Goal: Task Accomplishment & Management: Complete application form

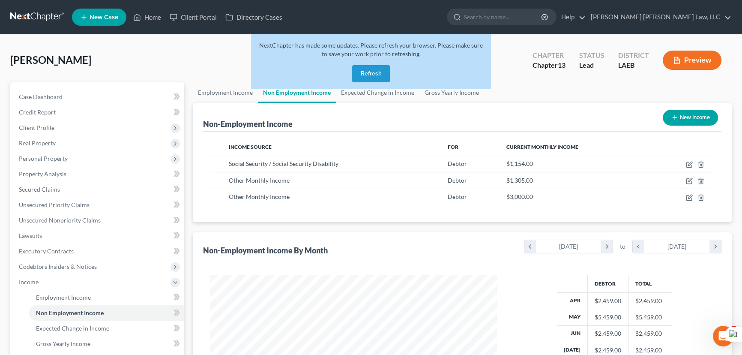
scroll to position [153, 304]
click at [376, 69] on button "Refresh" at bounding box center [371, 73] width 38 height 17
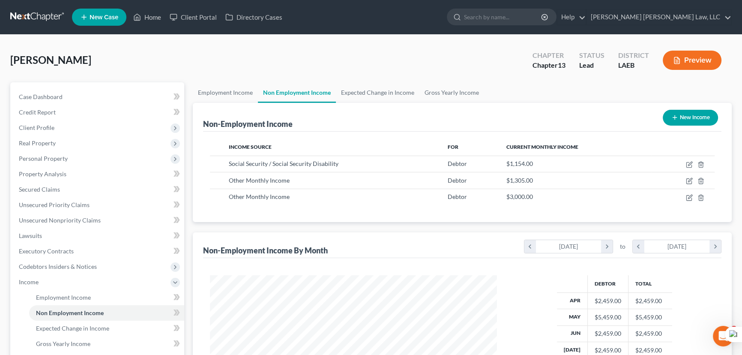
click at [45, 14] on link at bounding box center [37, 16] width 55 height 15
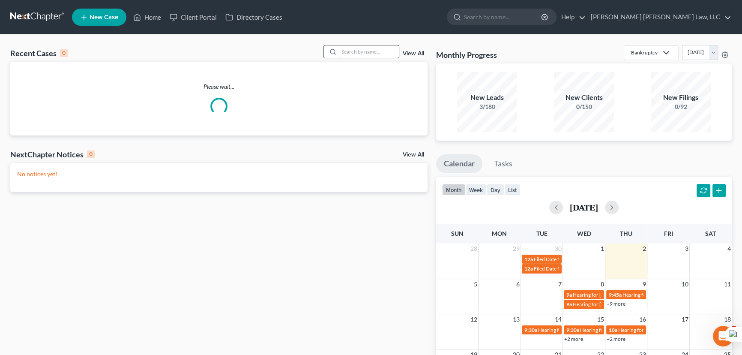
click at [377, 50] on input "search" at bounding box center [369, 51] width 60 height 12
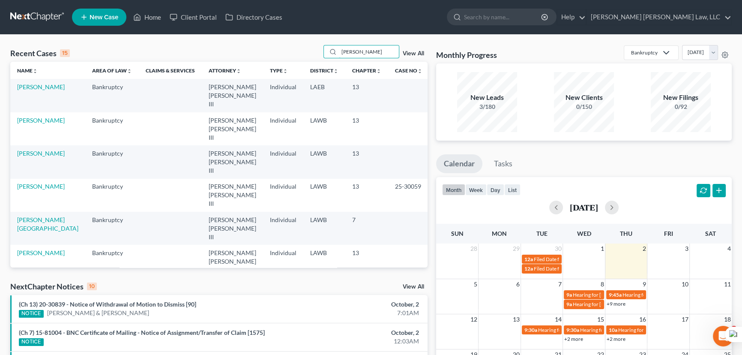
type input "freeman, glenda"
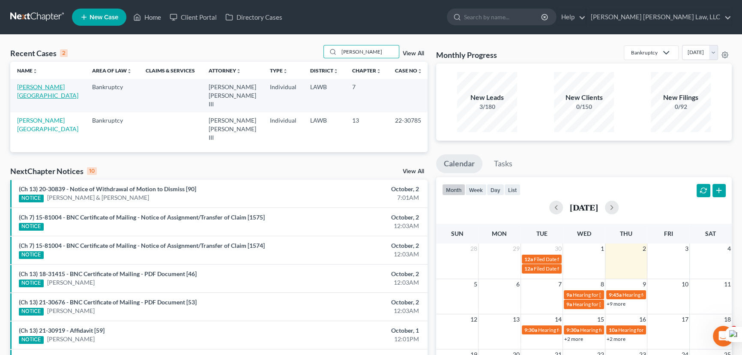
click at [43, 89] on link "Freeman, Glenda" at bounding box center [47, 91] width 61 height 16
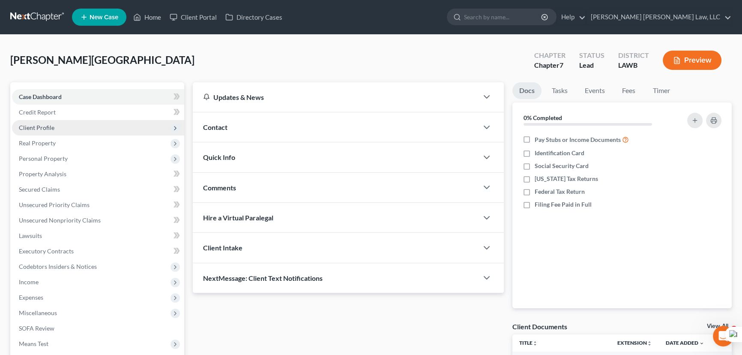
click at [103, 123] on span "Client Profile" at bounding box center [98, 127] width 172 height 15
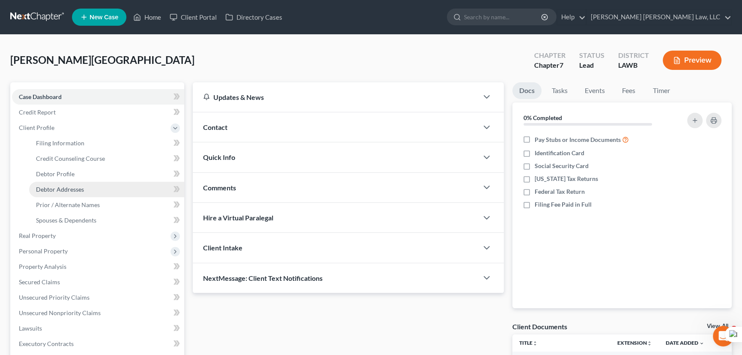
click at [125, 193] on link "Debtor Addresses" at bounding box center [106, 189] width 155 height 15
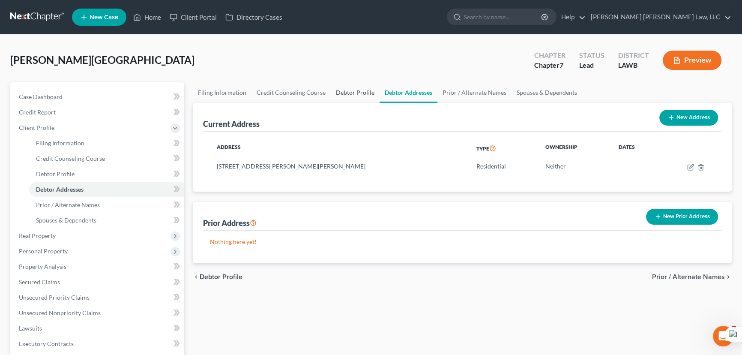
click at [347, 94] on link "Debtor Profile" at bounding box center [355, 92] width 49 height 21
select select "4"
select select "1"
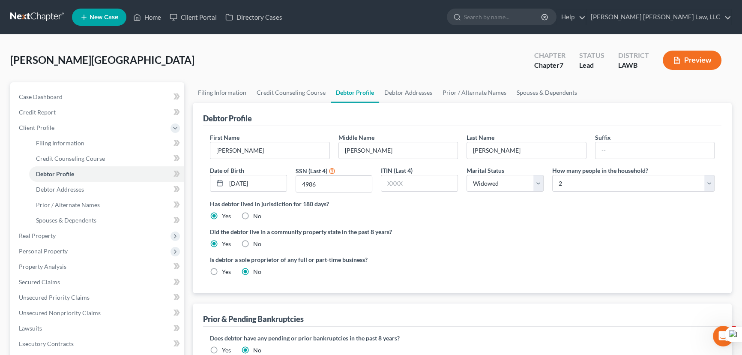
radio input "true"
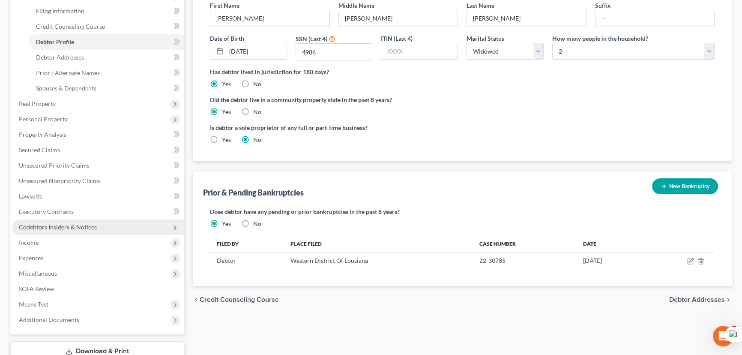
scroll to position [156, 0]
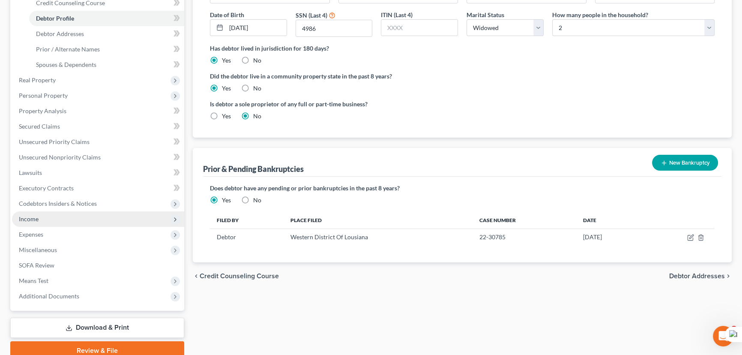
drag, startPoint x: 63, startPoint y: 213, endPoint x: 65, endPoint y: 220, distance: 7.5
click at [63, 213] on span "Income" at bounding box center [98, 218] width 172 height 15
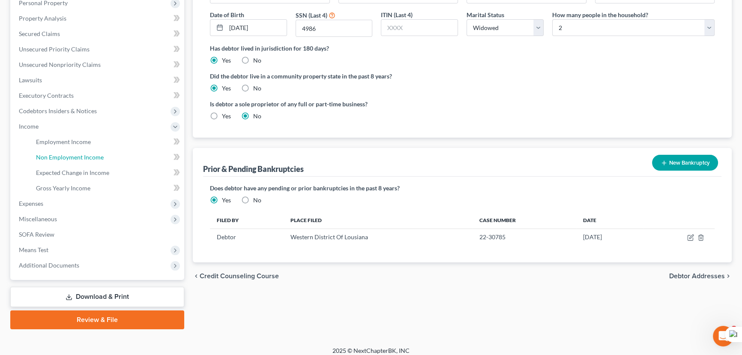
drag, startPoint x: 71, startPoint y: 153, endPoint x: 214, endPoint y: 168, distance: 143.9
click at [71, 153] on span "Non Employment Income" at bounding box center [70, 156] width 68 height 7
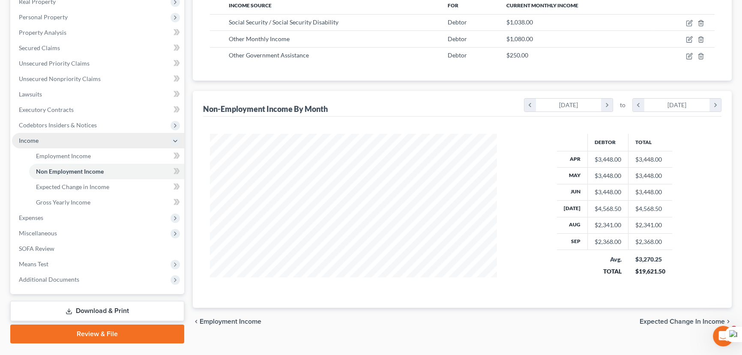
scroll to position [156, 0]
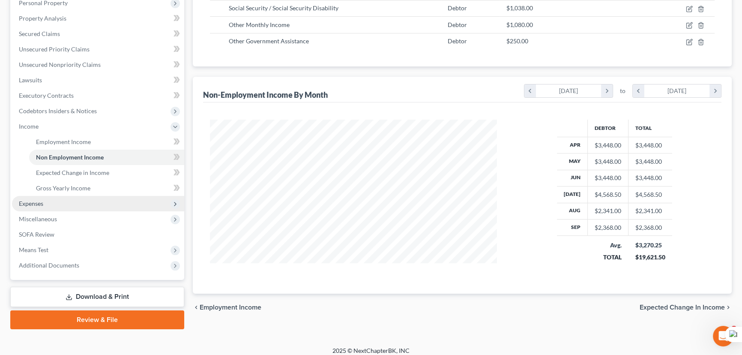
click at [51, 197] on span "Expenses" at bounding box center [98, 203] width 172 height 15
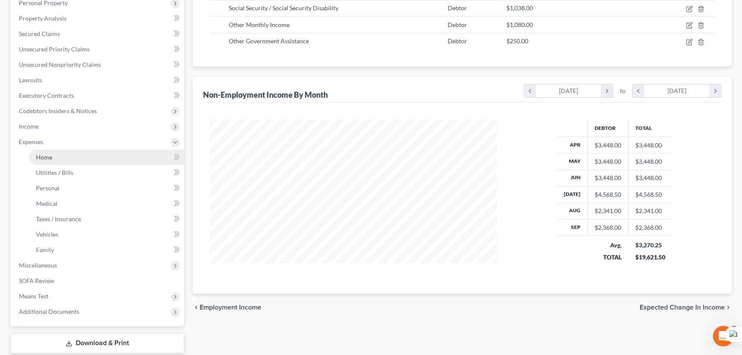
click at [74, 159] on link "Home" at bounding box center [106, 157] width 155 height 15
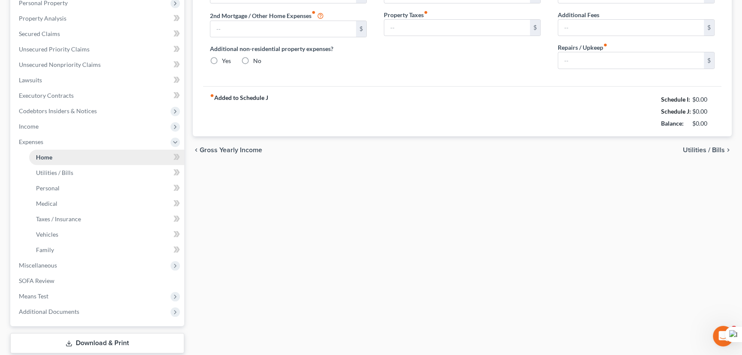
scroll to position [28, 0]
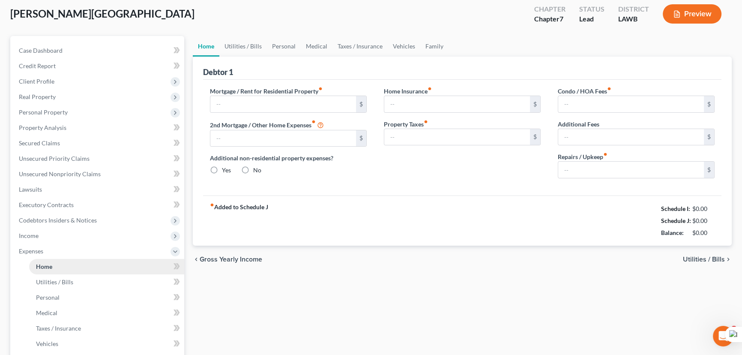
type input "0.00"
radio input "true"
type input "0.00"
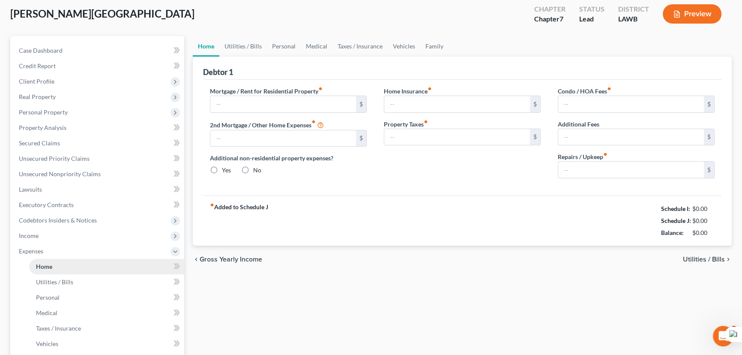
type input "0.00"
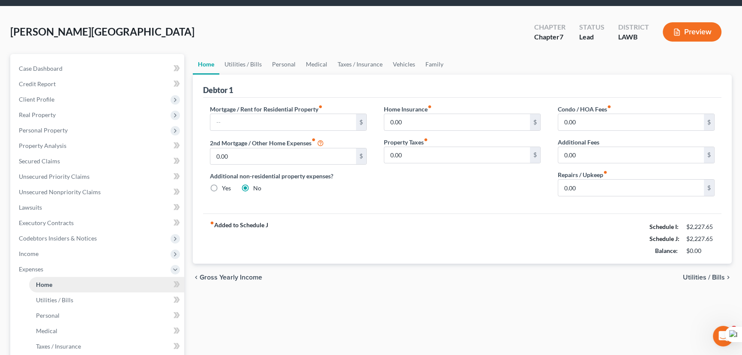
scroll to position [0, 0]
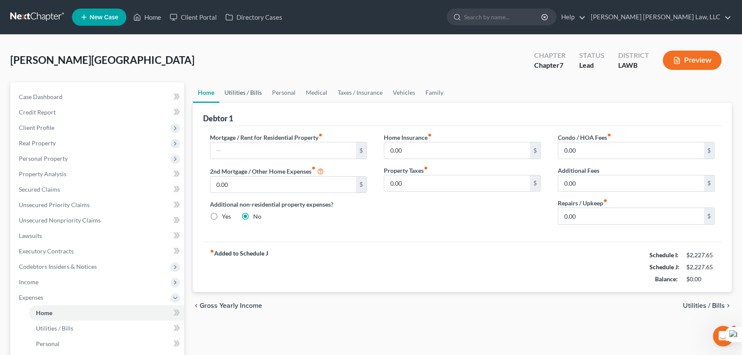
click at [253, 96] on link "Utilities / Bills" at bounding box center [243, 92] width 48 height 21
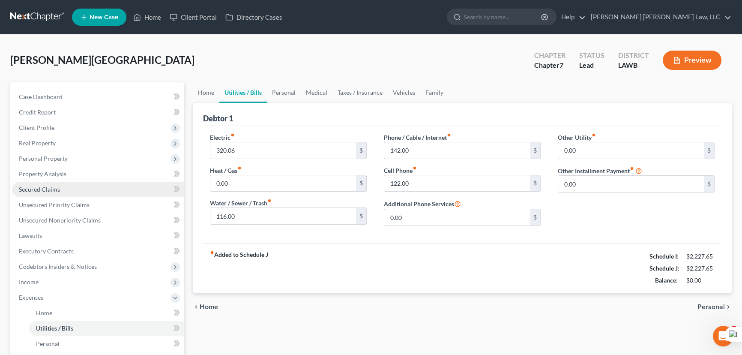
click at [58, 192] on link "Secured Claims" at bounding box center [98, 189] width 172 height 15
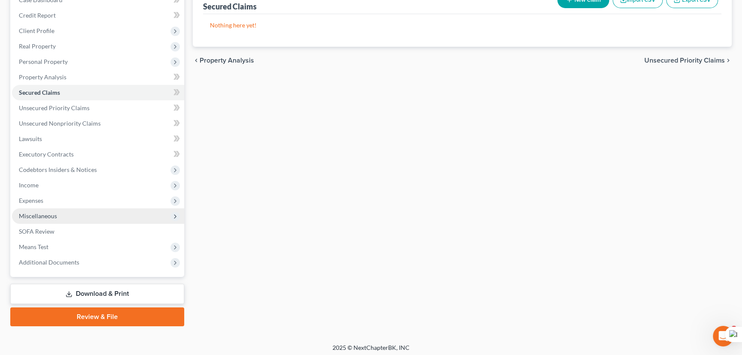
scroll to position [99, 0]
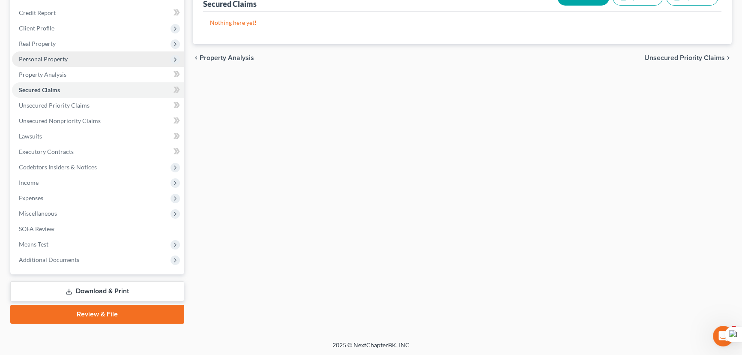
click at [74, 61] on span "Personal Property" at bounding box center [98, 58] width 172 height 15
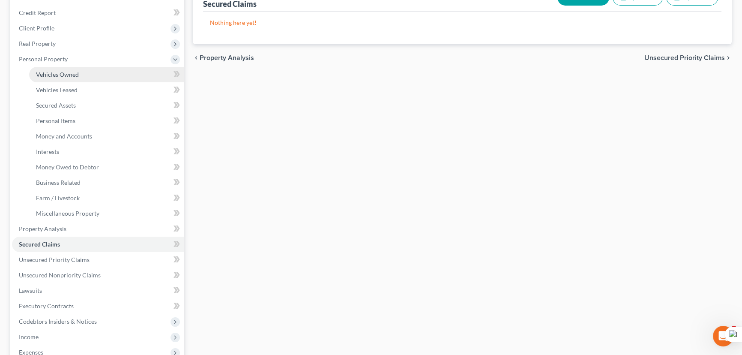
click at [74, 69] on link "Vehicles Owned" at bounding box center [106, 74] width 155 height 15
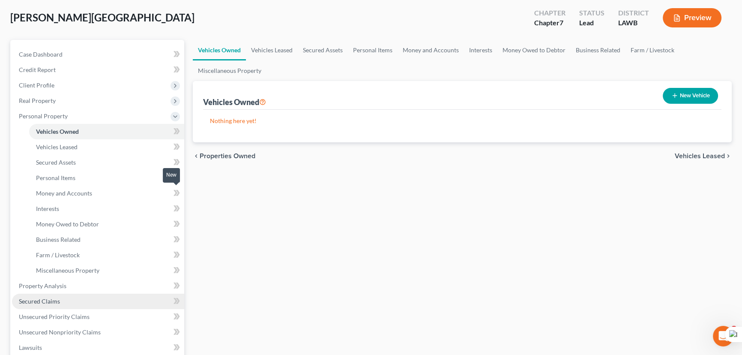
scroll to position [117, 0]
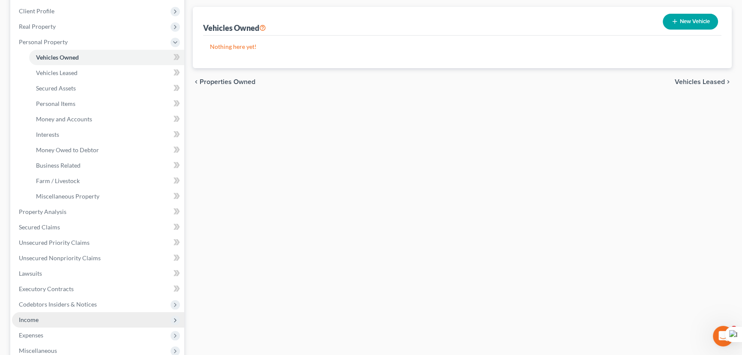
click at [60, 320] on span "Income" at bounding box center [98, 319] width 172 height 15
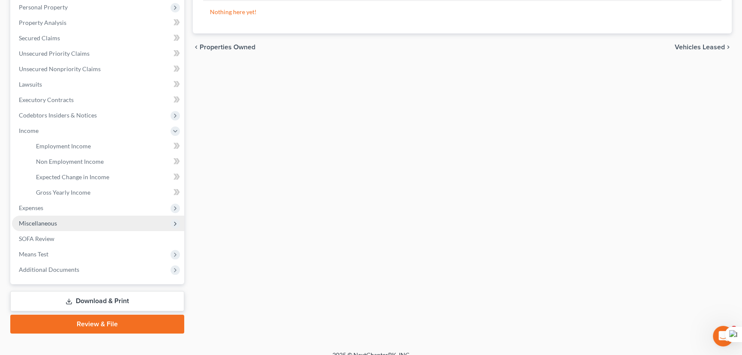
scroll to position [156, 0]
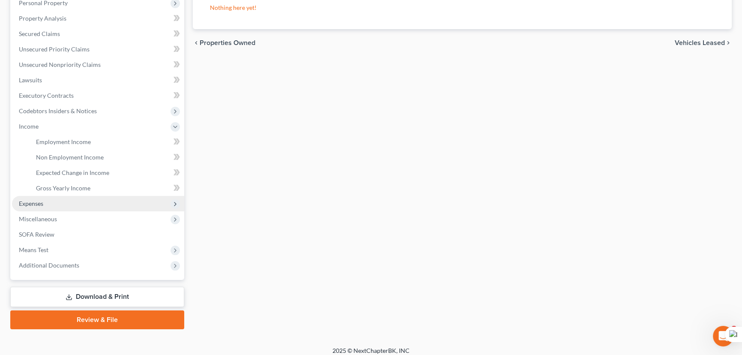
click at [28, 209] on span "Expenses" at bounding box center [98, 203] width 172 height 15
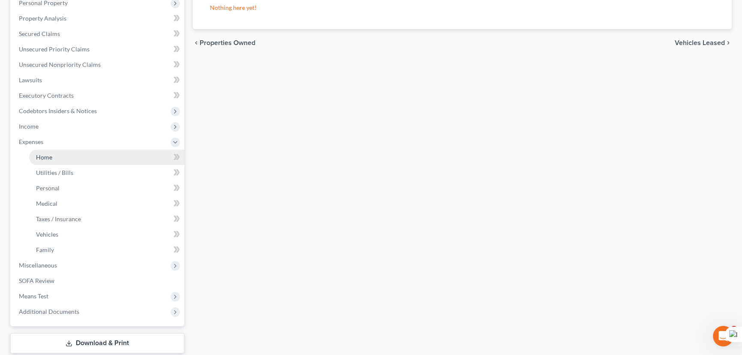
click at [62, 157] on link "Home" at bounding box center [106, 157] width 155 height 15
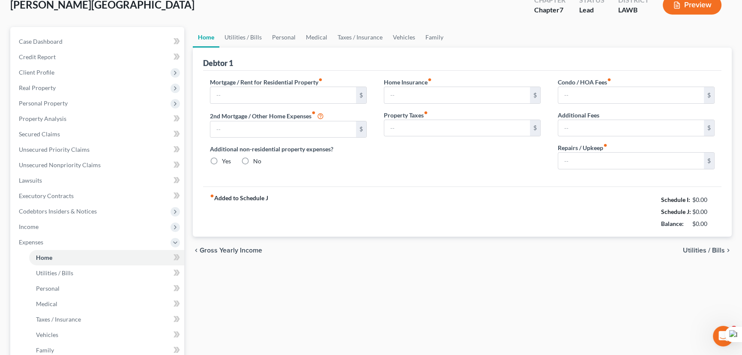
type input "0.00"
radio input "true"
type input "0.00"
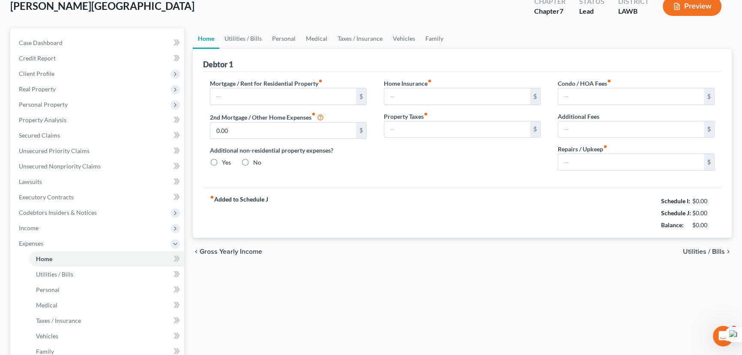
type input "0.00"
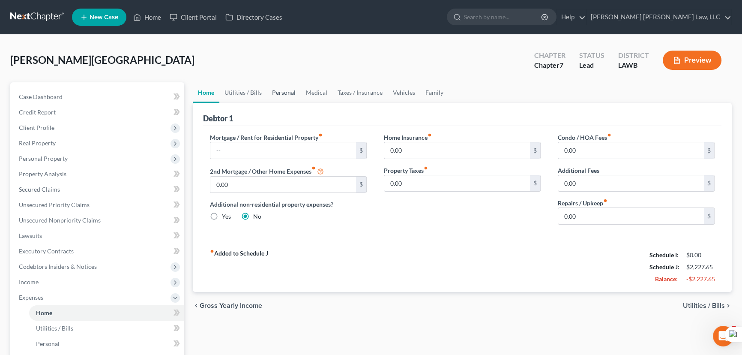
click at [267, 91] on link "Personal" at bounding box center [284, 92] width 34 height 21
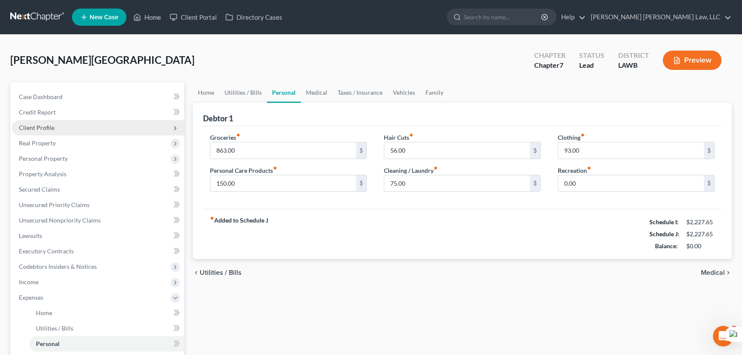
click at [66, 127] on span "Client Profile" at bounding box center [98, 127] width 172 height 15
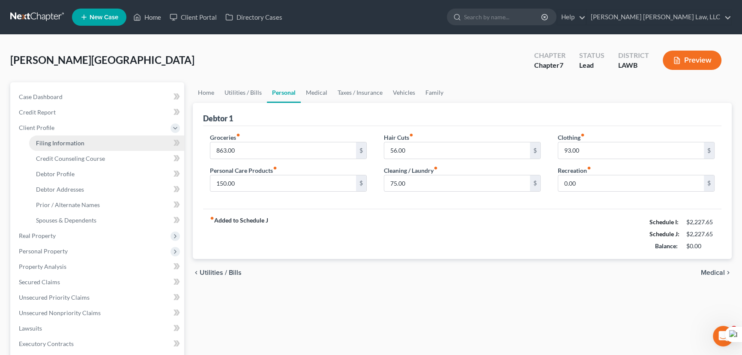
click at [73, 143] on span "Filing Information" at bounding box center [60, 142] width 48 height 7
select select "1"
select select "0"
select select "19"
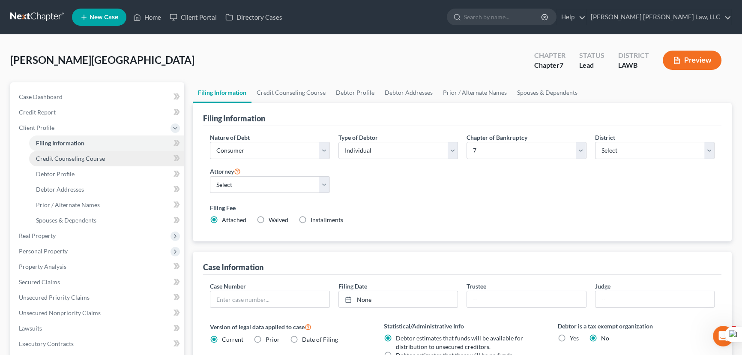
click at [74, 159] on span "Credit Counseling Course" at bounding box center [70, 158] width 69 height 7
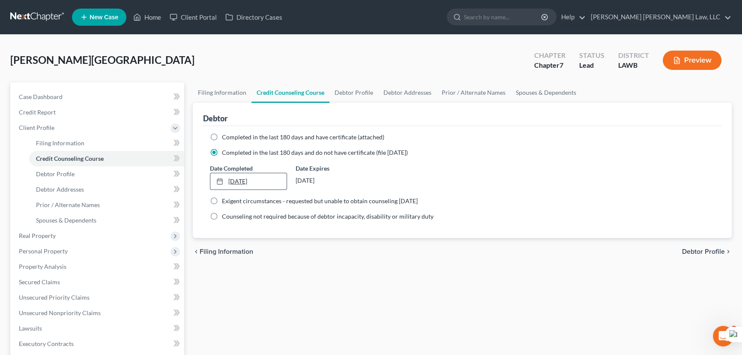
click at [228, 177] on link "3/19/2025" at bounding box center [248, 181] width 76 height 16
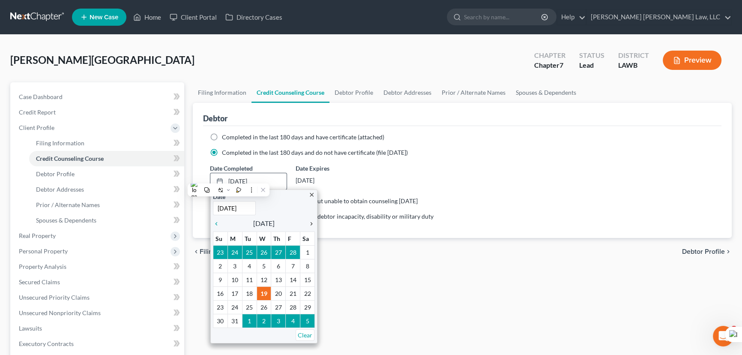
click at [311, 221] on icon "chevron_right" at bounding box center [309, 223] width 11 height 7
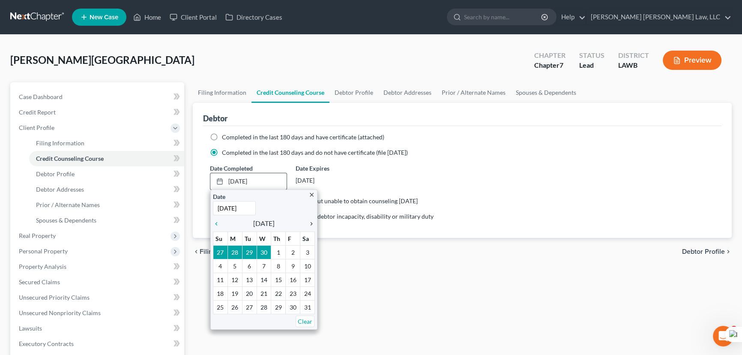
click at [311, 221] on icon "chevron_right" at bounding box center [309, 223] width 11 height 7
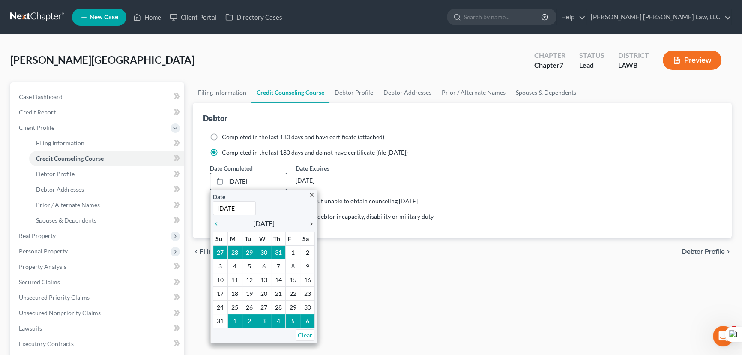
click at [311, 221] on icon "chevron_right" at bounding box center [309, 223] width 11 height 7
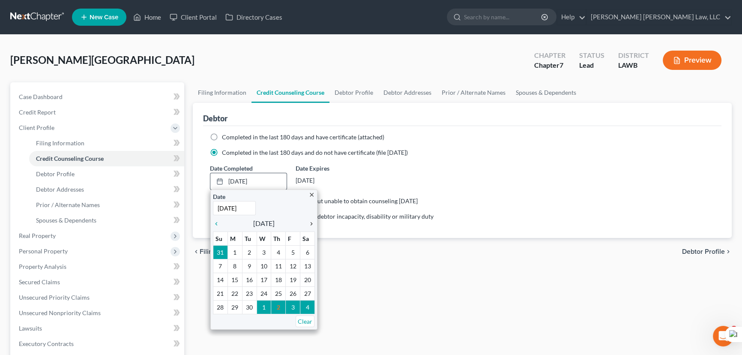
click at [311, 221] on icon "chevron_right" at bounding box center [309, 223] width 11 height 7
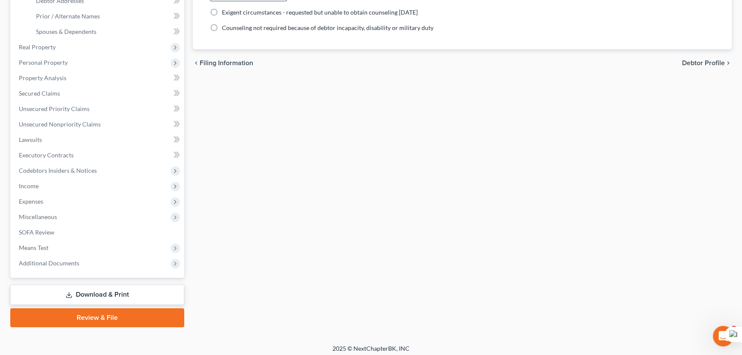
scroll to position [192, 0]
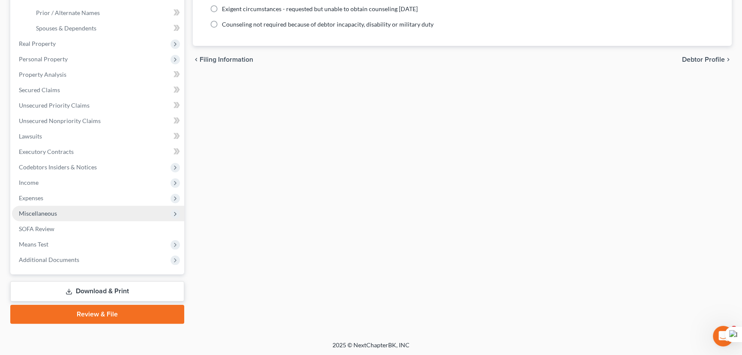
click at [95, 214] on span "Miscellaneous" at bounding box center [98, 213] width 172 height 15
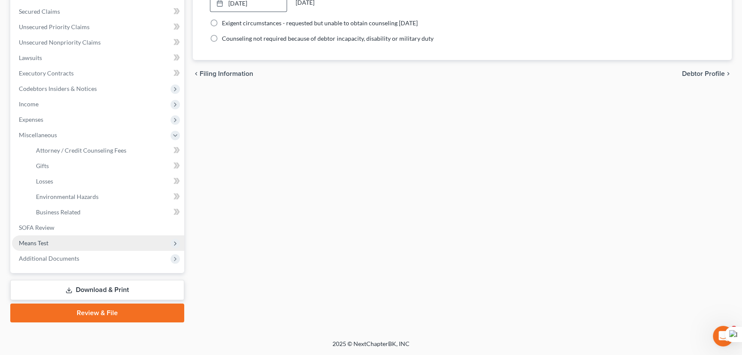
scroll to position [176, 0]
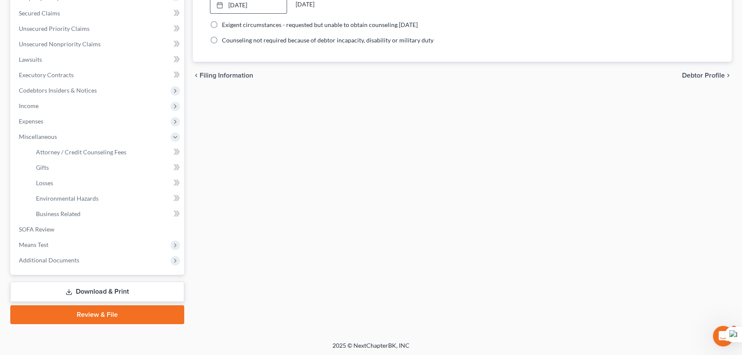
click at [86, 267] on div "Case Dashboard Payments Invoices Payments Payments Credit Report Client Profile…" at bounding box center [97, 90] width 174 height 368
click at [90, 263] on span "Additional Documents" at bounding box center [98, 259] width 172 height 15
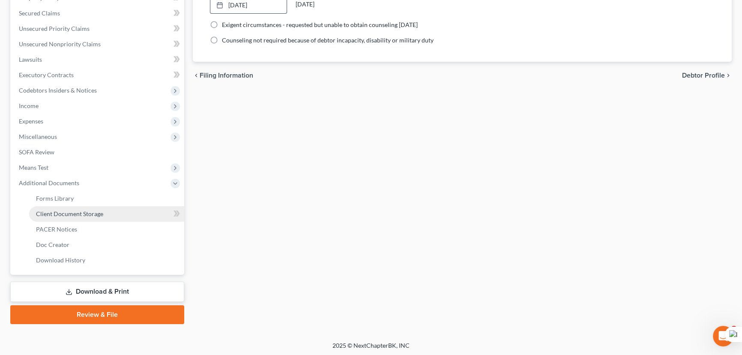
click at [91, 206] on link "Client Document Storage" at bounding box center [106, 213] width 155 height 15
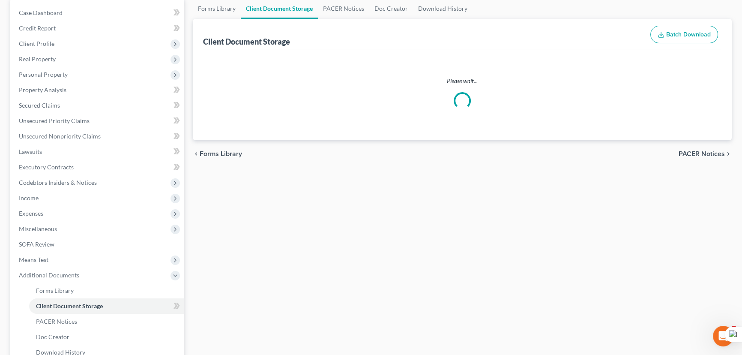
scroll to position [13, 0]
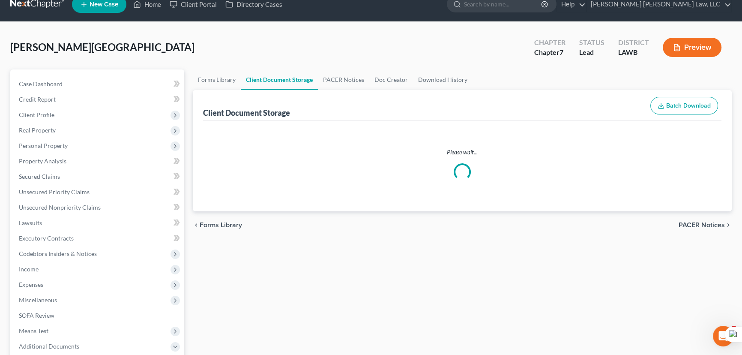
select select "9"
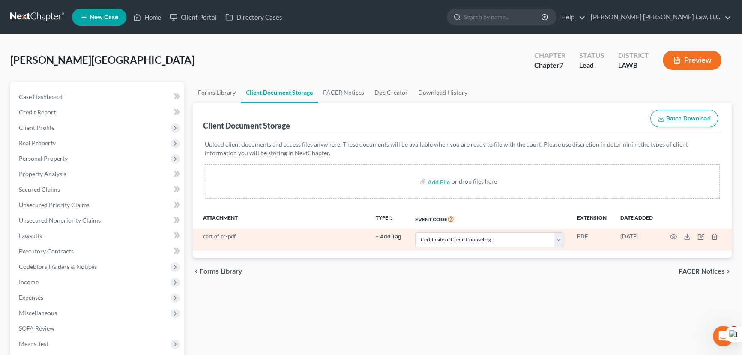
scroll to position [0, 0]
click at [713, 236] on icon "button" at bounding box center [714, 236] width 7 height 7
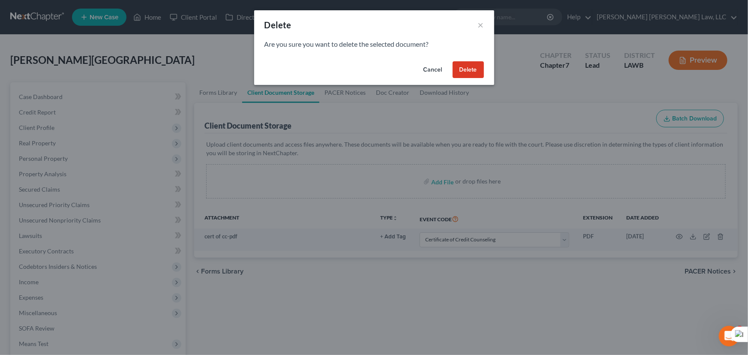
click at [471, 63] on button "Delete" at bounding box center [467, 69] width 31 height 17
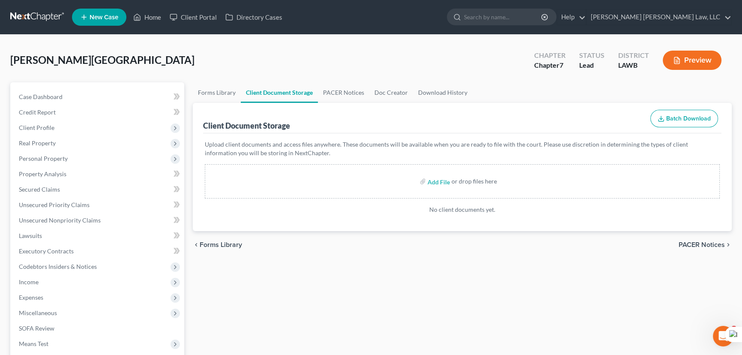
click at [292, 51] on div "Freeman, Glenda Upgraded Chapter Chapter 7 Status Lead District LAWB Preview" at bounding box center [370, 63] width 721 height 37
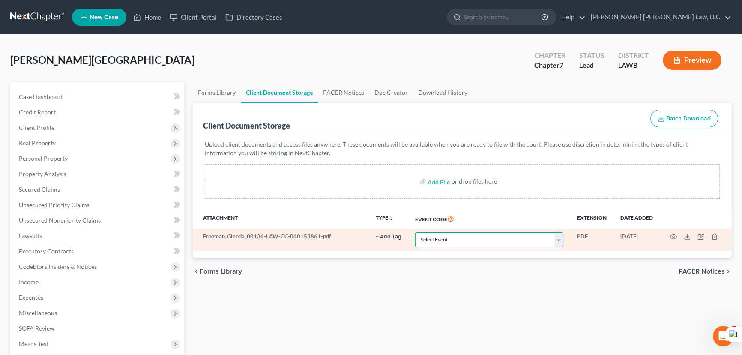
click at [484, 235] on select "Select Event 20 Largest Unsecured Creditors Amended Creditor Matrix (Fee) Amend…" at bounding box center [489, 239] width 148 height 15
select select "9"
click at [415, 232] on select "Select Event 20 Largest Unsecured Creditors Amended Creditor Matrix (Fee) Amend…" at bounding box center [489, 239] width 148 height 15
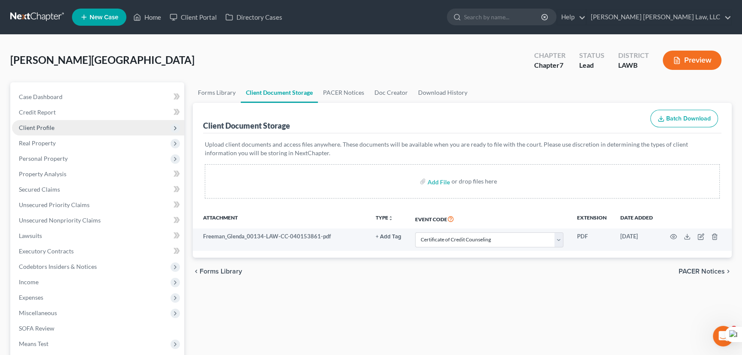
click at [57, 124] on span "Client Profile" at bounding box center [98, 127] width 172 height 15
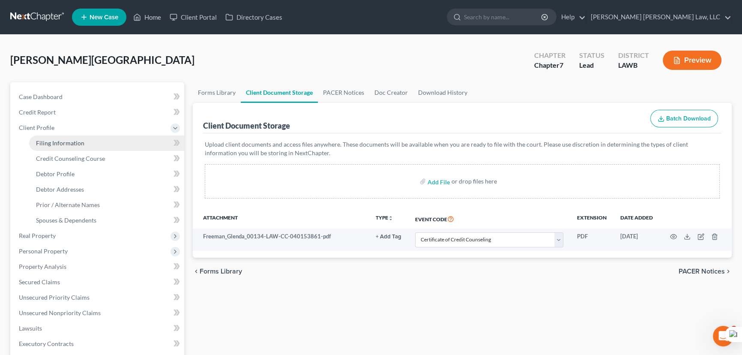
click at [60, 135] on link "Filing Information" at bounding box center [106, 142] width 155 height 15
select select "1"
select select "0"
select select "36"
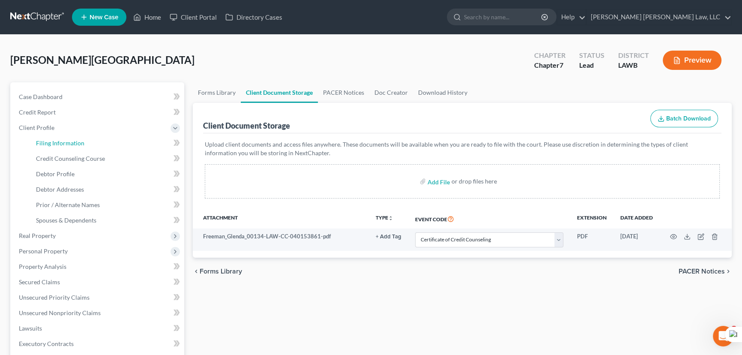
select select "0"
select select "19"
